Goal: Task Accomplishment & Management: Use online tool/utility

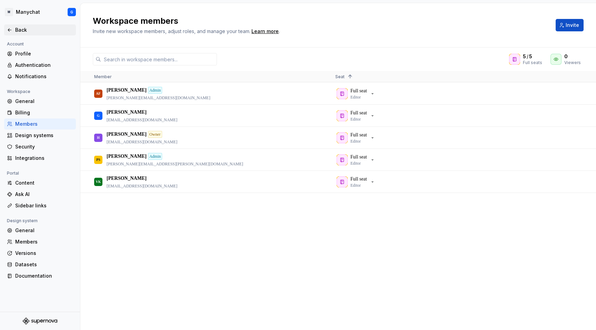
click at [17, 26] on div "Back" at bounding box center [40, 29] width 72 height 11
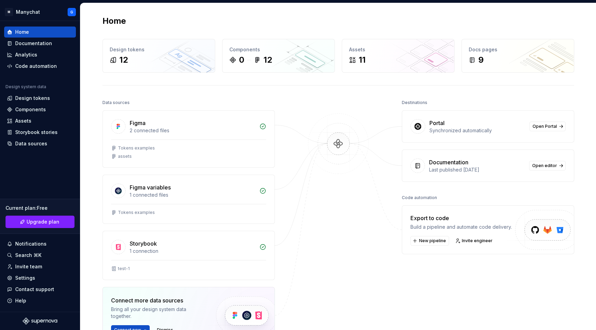
click at [441, 222] on div "Export to code" at bounding box center [460, 218] width 101 height 8
click at [433, 243] on span "New pipeline" at bounding box center [432, 241] width 27 height 6
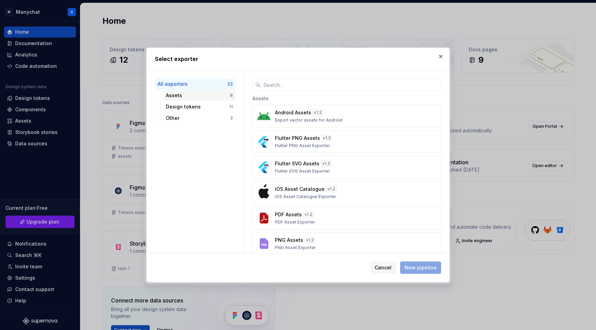
click at [186, 98] on div "Assets" at bounding box center [198, 95] width 64 height 7
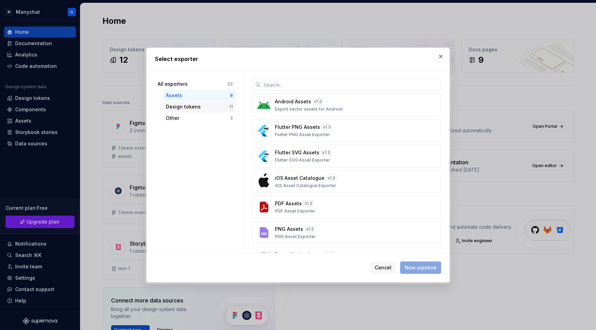
click at [181, 109] on div "Design tokens" at bounding box center [197, 106] width 63 height 7
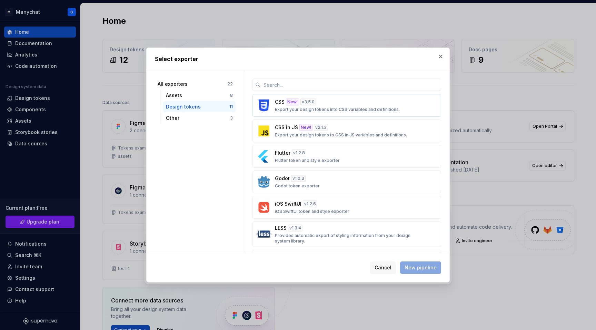
scroll to position [27, 0]
click at [346, 131] on p "Export your design tokens to CSS in JS variables and definitions." at bounding box center [341, 134] width 132 height 6
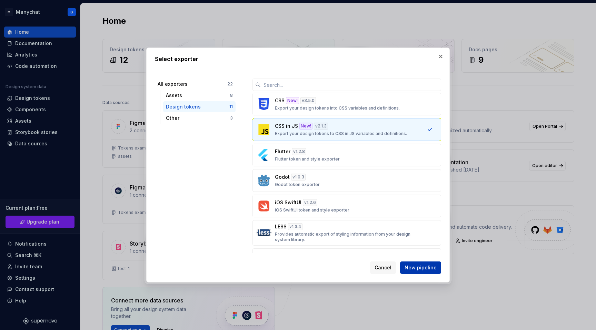
click at [416, 273] on button "New pipeline" at bounding box center [420, 268] width 41 height 12
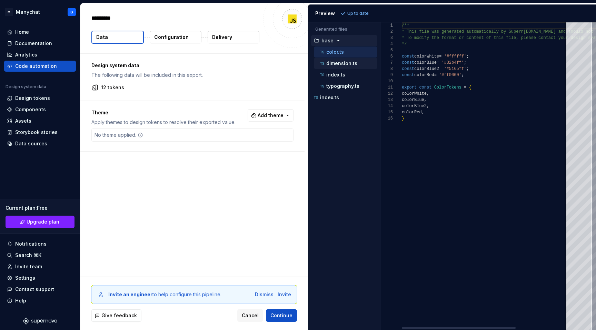
type textarea "*"
click at [333, 64] on p "dimension.ts" at bounding box center [341, 64] width 31 height 6
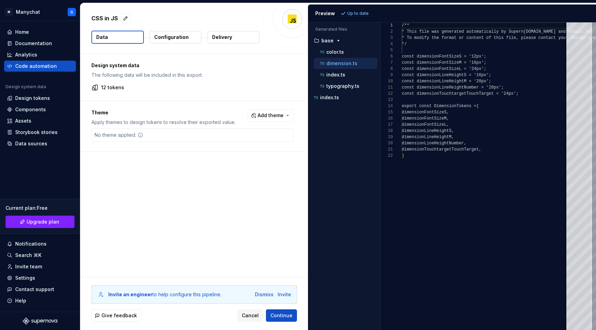
scroll to position [62, 0]
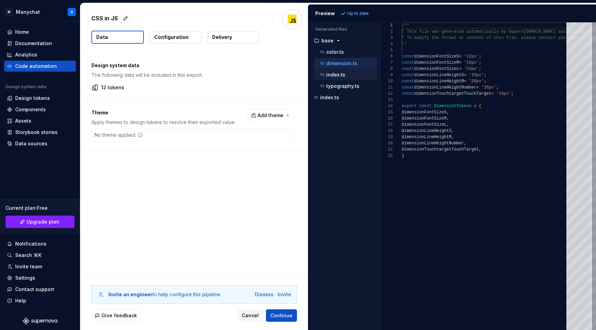
click at [329, 73] on p "index.ts" at bounding box center [335, 75] width 19 height 6
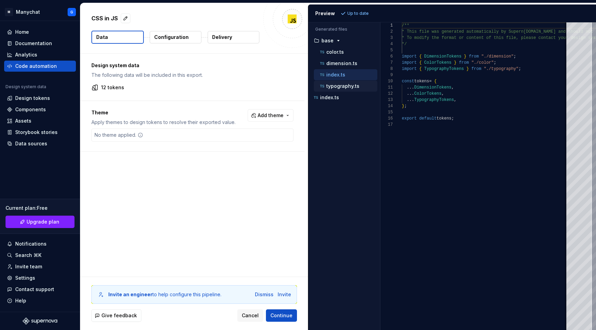
click at [336, 81] on div "typography.ts" at bounding box center [345, 86] width 63 height 11
click at [335, 86] on p "typography.ts" at bounding box center [342, 86] width 33 height 6
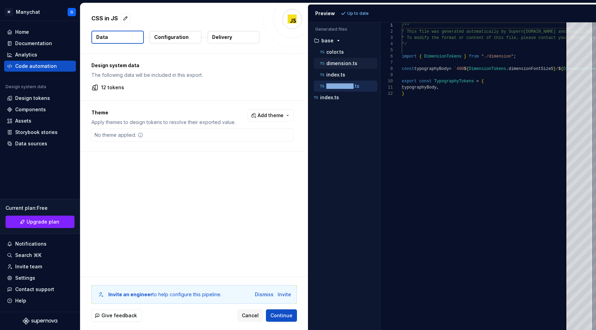
click at [335, 60] on div "dimension.ts" at bounding box center [347, 63] width 59 height 7
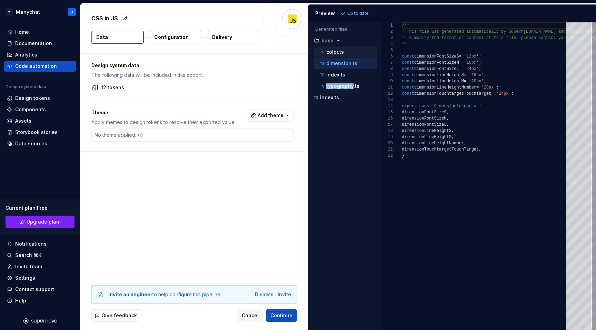
click at [332, 52] on p "color.ts" at bounding box center [335, 52] width 18 height 6
type textarea "**********"
